Goal: Transaction & Acquisition: Obtain resource

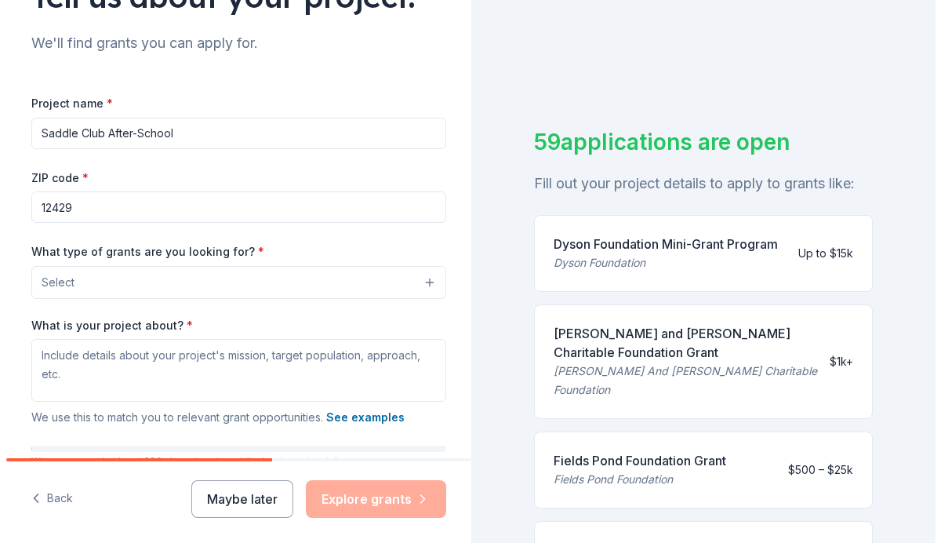
scroll to position [152, 0]
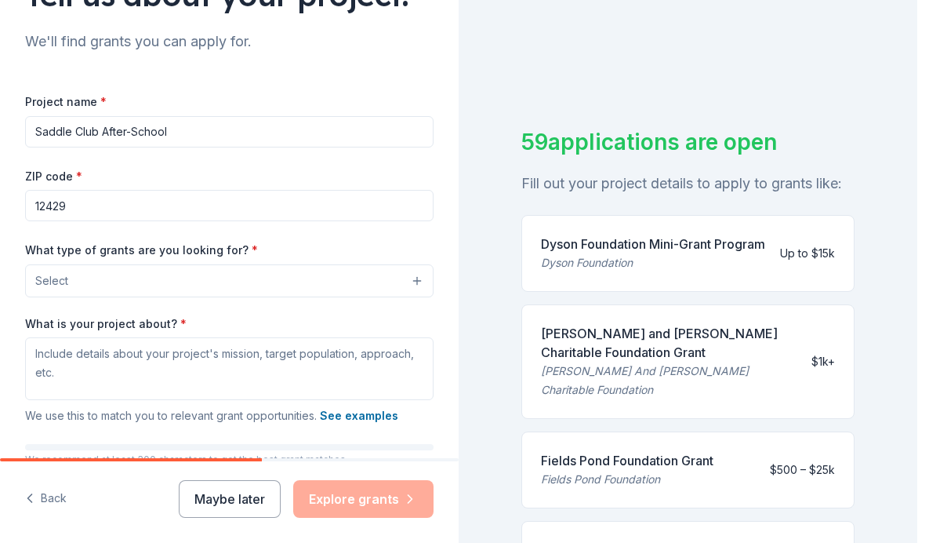
click at [265, 281] on button "Select" at bounding box center [229, 280] width 408 height 33
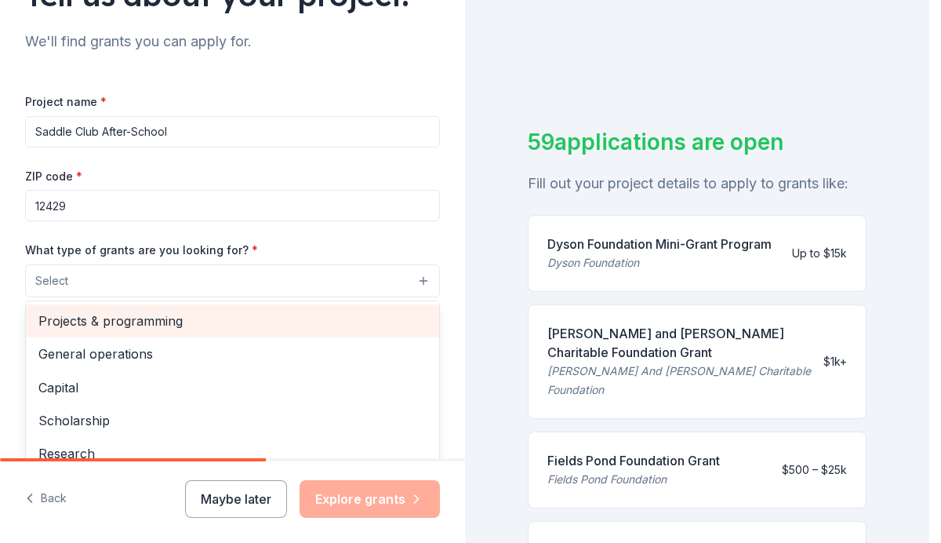
click at [168, 321] on span "Projects & programming" at bounding box center [232, 320] width 388 height 20
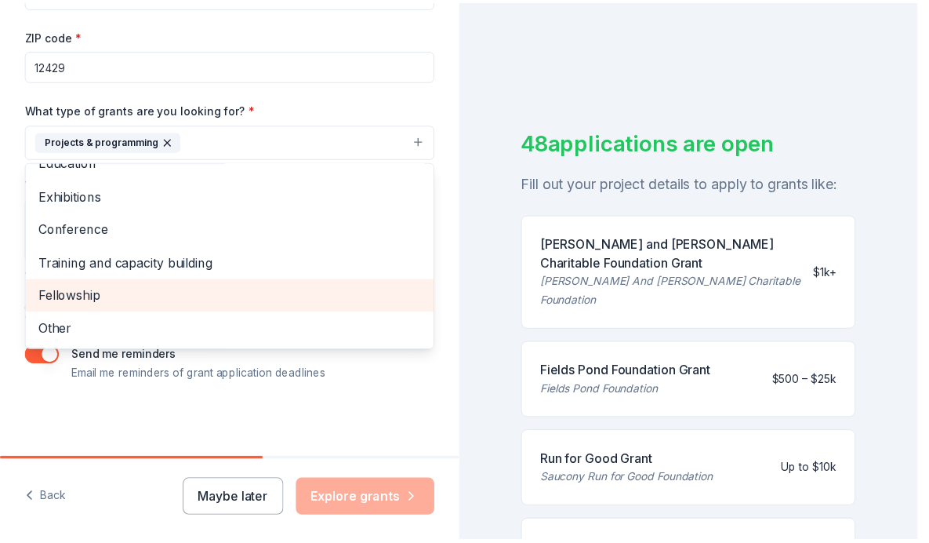
scroll to position [294, 0]
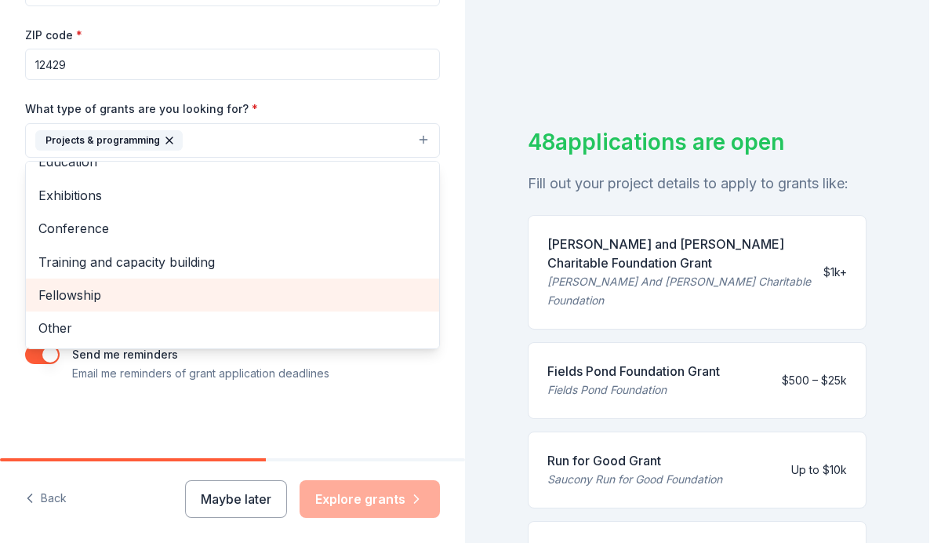
click at [239, 427] on div "Tell us about your project. We'll find grants you can apply for. Project name *…" at bounding box center [232, 82] width 465 height 751
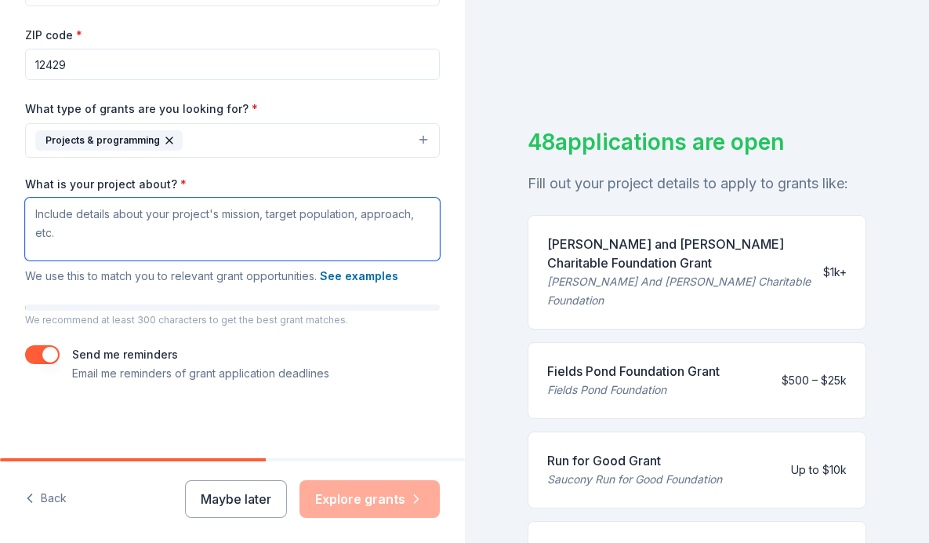
click at [35, 214] on textarea "What is your project about? *" at bounding box center [232, 229] width 415 height 63
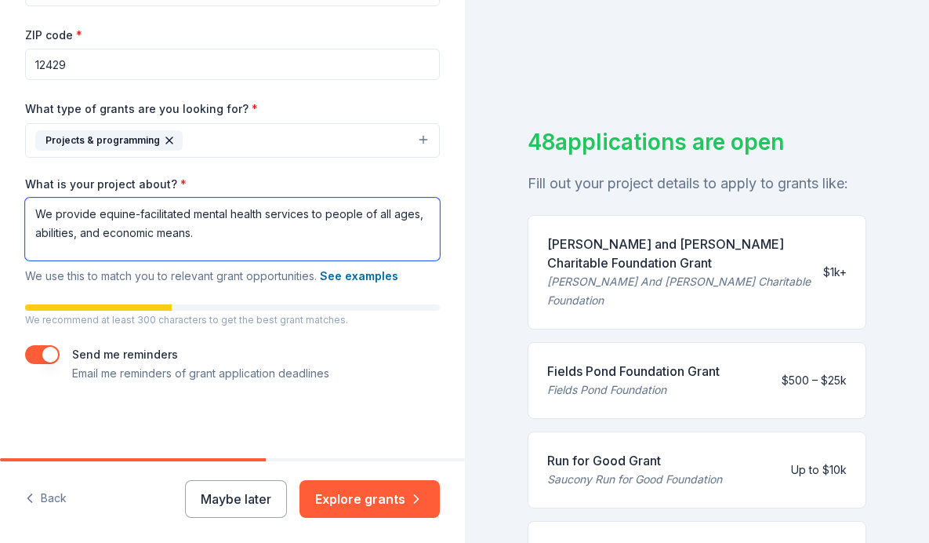
scroll to position [19, 0]
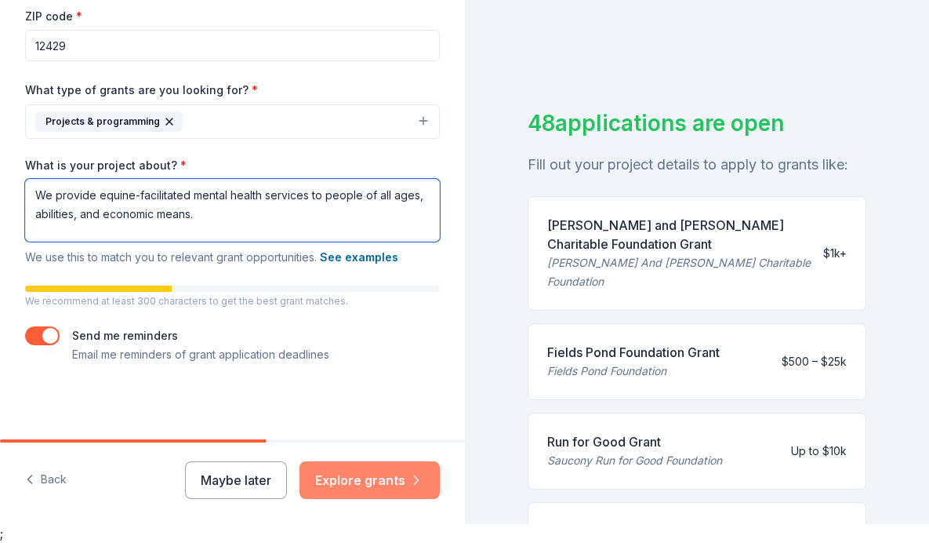
type textarea "We provide equine-facilitated mental health services to people of all ages, abi…"
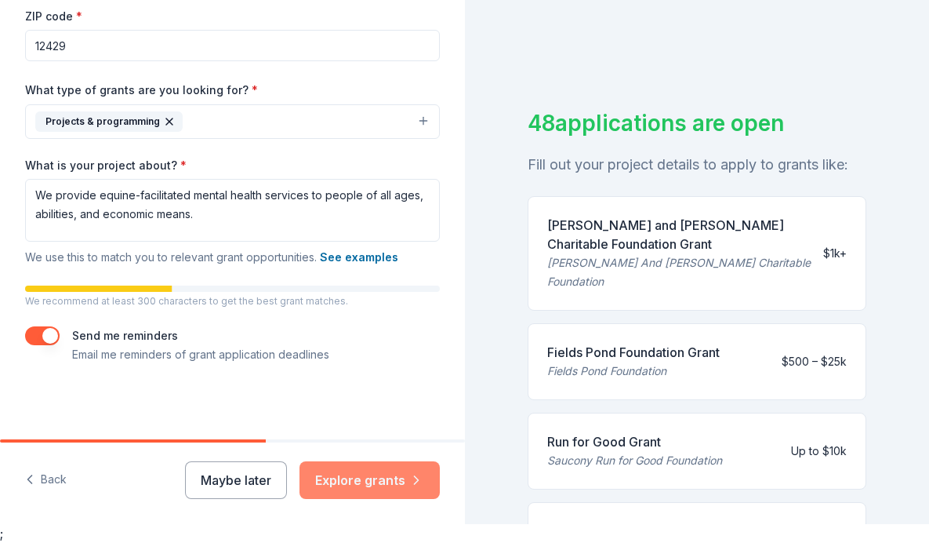
click at [357, 482] on button "Explore grants" at bounding box center [369, 480] width 140 height 38
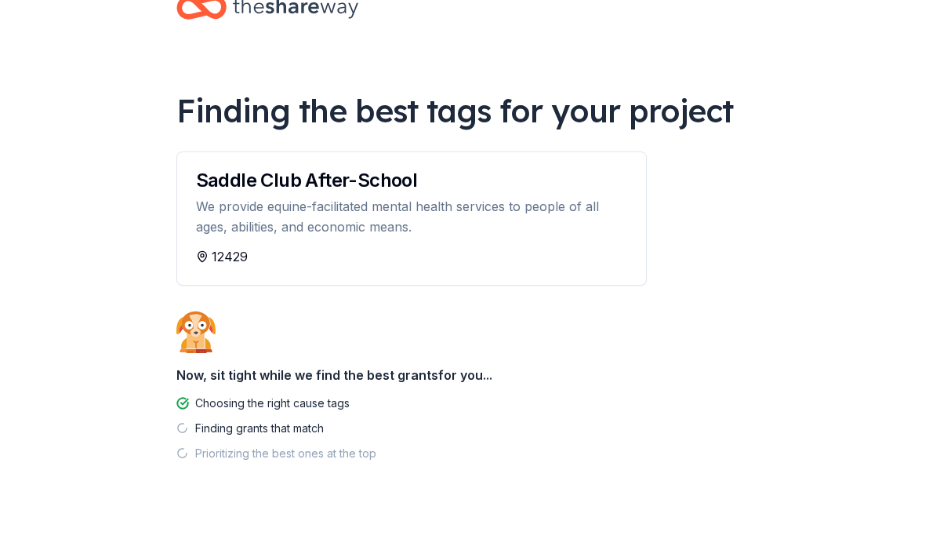
scroll to position [66, 0]
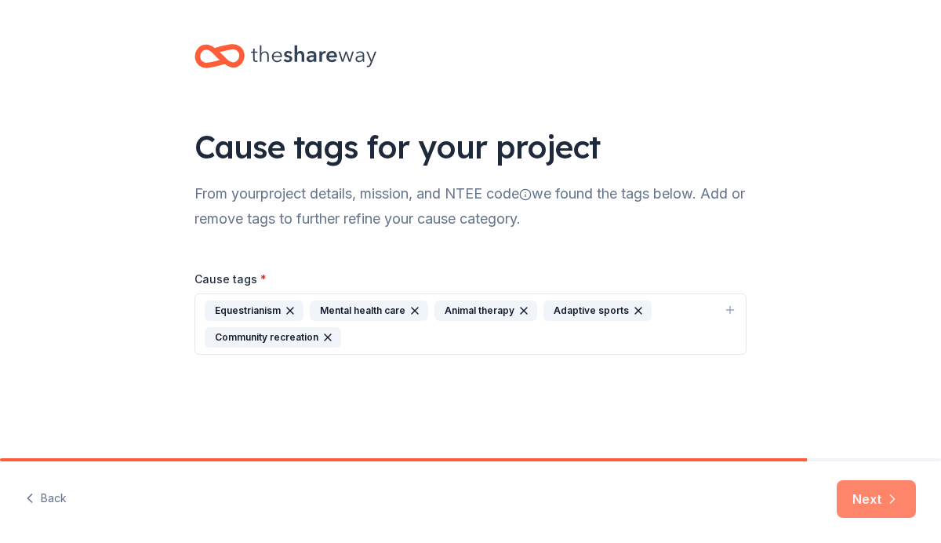
click at [877, 499] on button "Next" at bounding box center [876, 499] width 79 height 38
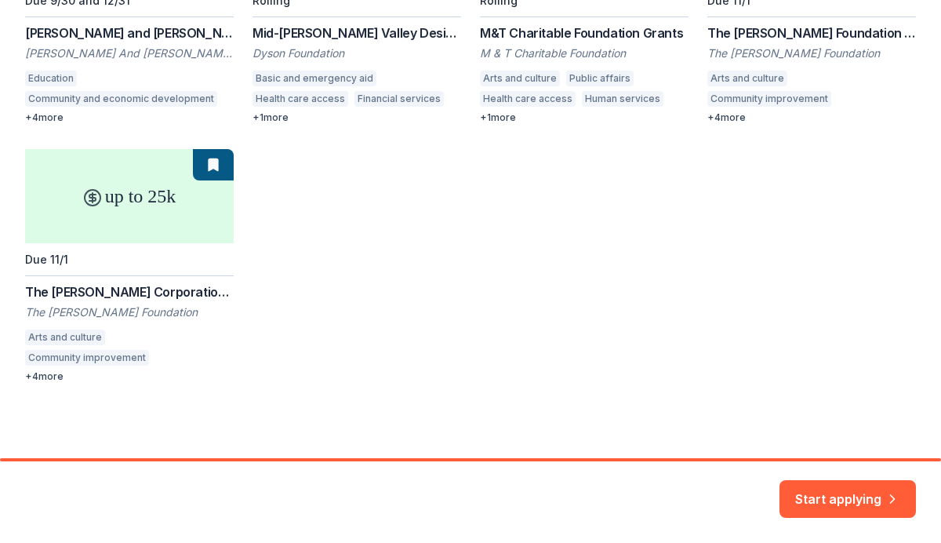
scroll to position [133, 0]
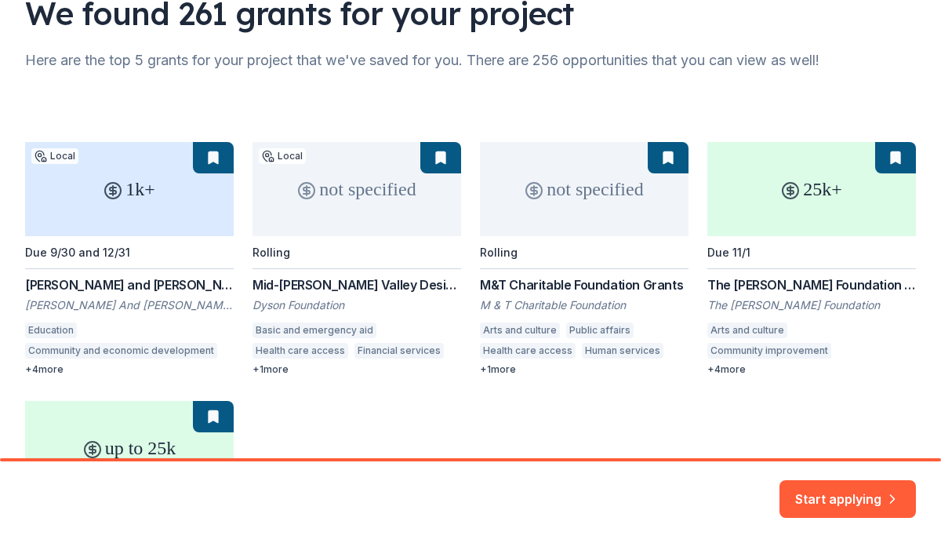
click at [114, 190] on div "1k+ Local Due 9/30 and 12/31 [PERSON_NAME] and [PERSON_NAME] Foundation [PERSON…" at bounding box center [470, 388] width 891 height 492
click at [114, 285] on div "1k+ Local Due 9/30 and 12/31 [PERSON_NAME] and [PERSON_NAME] Foundation [PERSON…" at bounding box center [470, 388] width 891 height 492
click at [55, 372] on div "1k+ Local Due 9/30 and 12/31 [PERSON_NAME] and [PERSON_NAME] Foundation [PERSON…" at bounding box center [470, 388] width 891 height 492
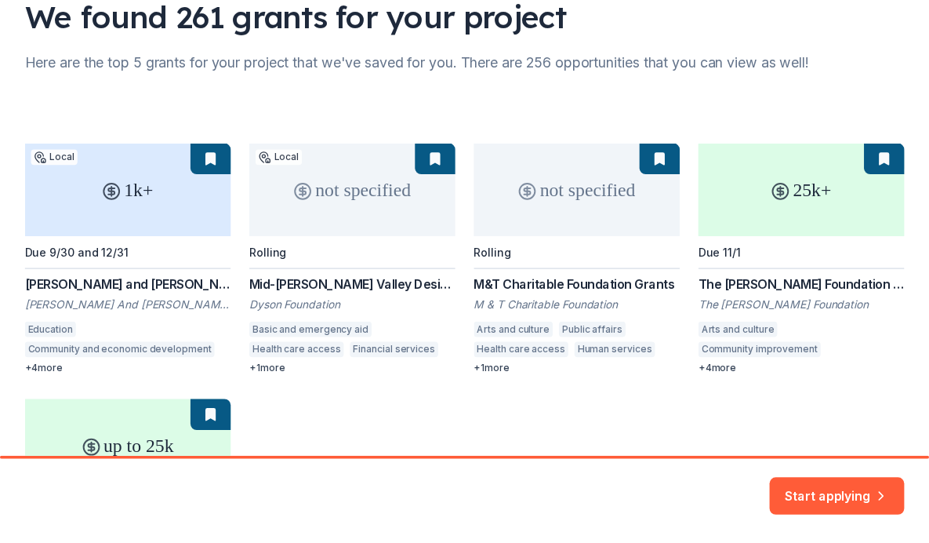
scroll to position [206, 0]
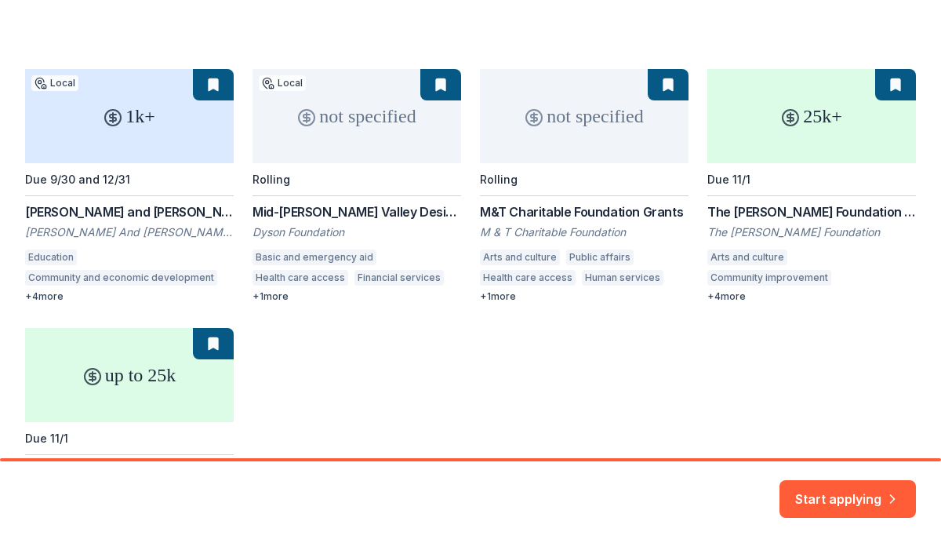
click at [53, 297] on div "1k+ Local Due 9/30 and 12/31 [PERSON_NAME] and [PERSON_NAME] Foundation [PERSON…" at bounding box center [470, 315] width 891 height 492
click at [210, 82] on div "1k+ Local Due 9/30 and 12/31 [PERSON_NAME] and [PERSON_NAME] Foundation [PERSON…" at bounding box center [470, 315] width 891 height 492
click at [834, 496] on button "Start applying" at bounding box center [847, 489] width 136 height 38
